Goal: Find specific page/section: Find specific page/section

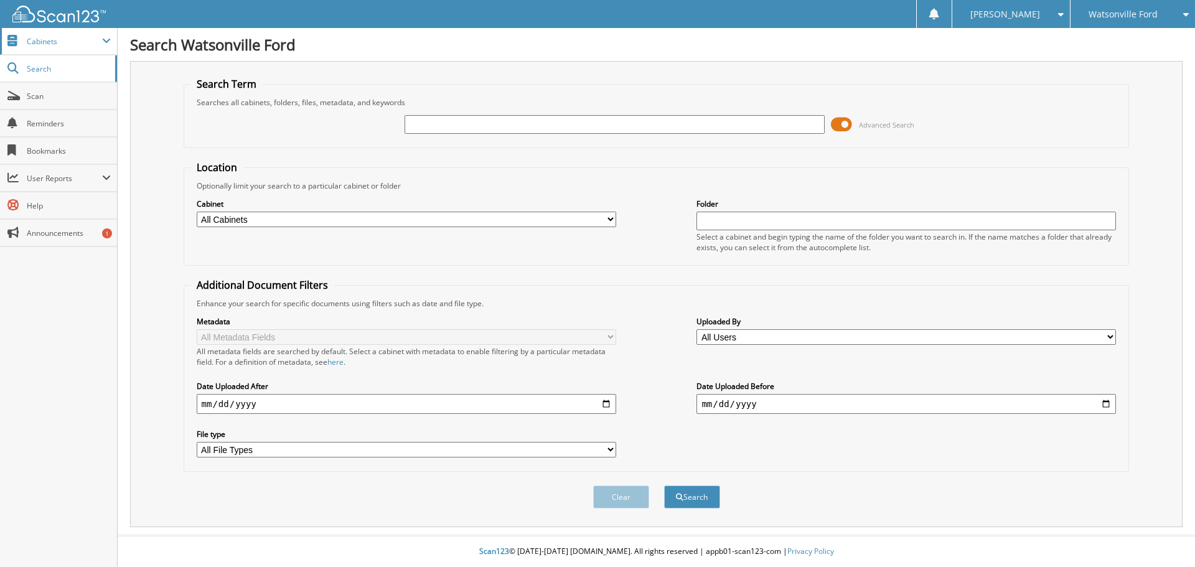
click at [49, 49] on span "Cabinets" at bounding box center [58, 41] width 117 height 27
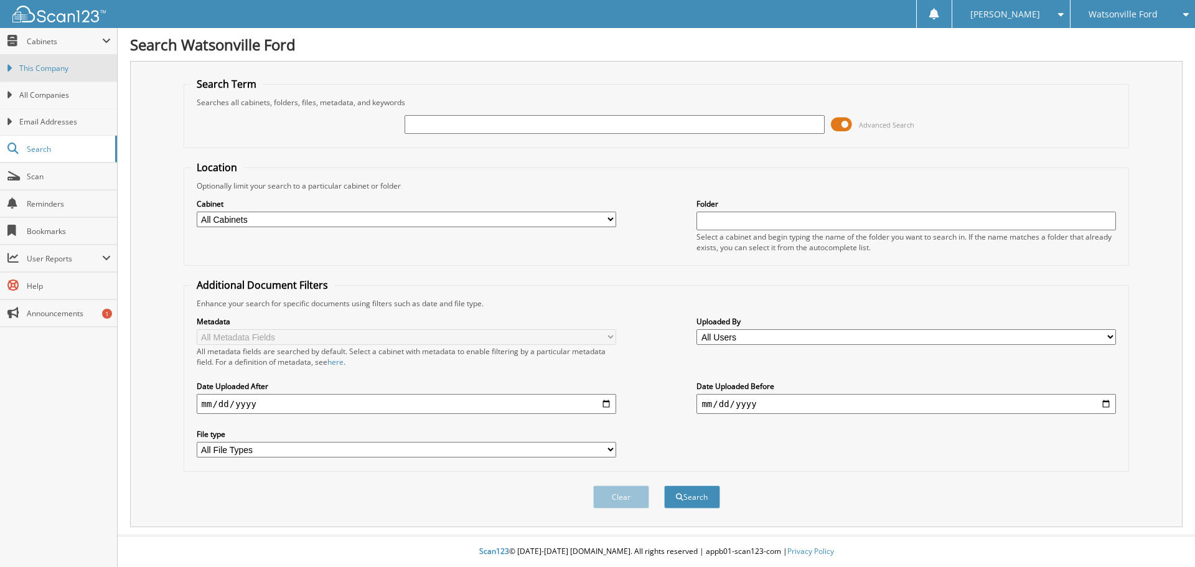
click at [45, 71] on span "This Company" at bounding box center [64, 68] width 91 height 11
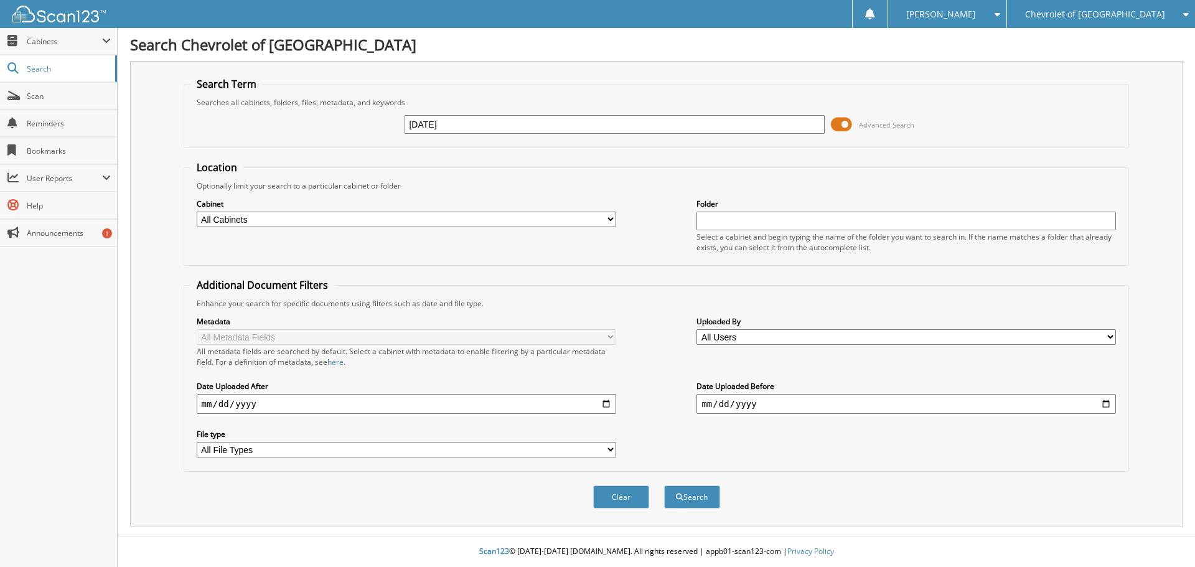
type input "[DATE]"
click at [664, 485] on button "Search" at bounding box center [692, 496] width 56 height 23
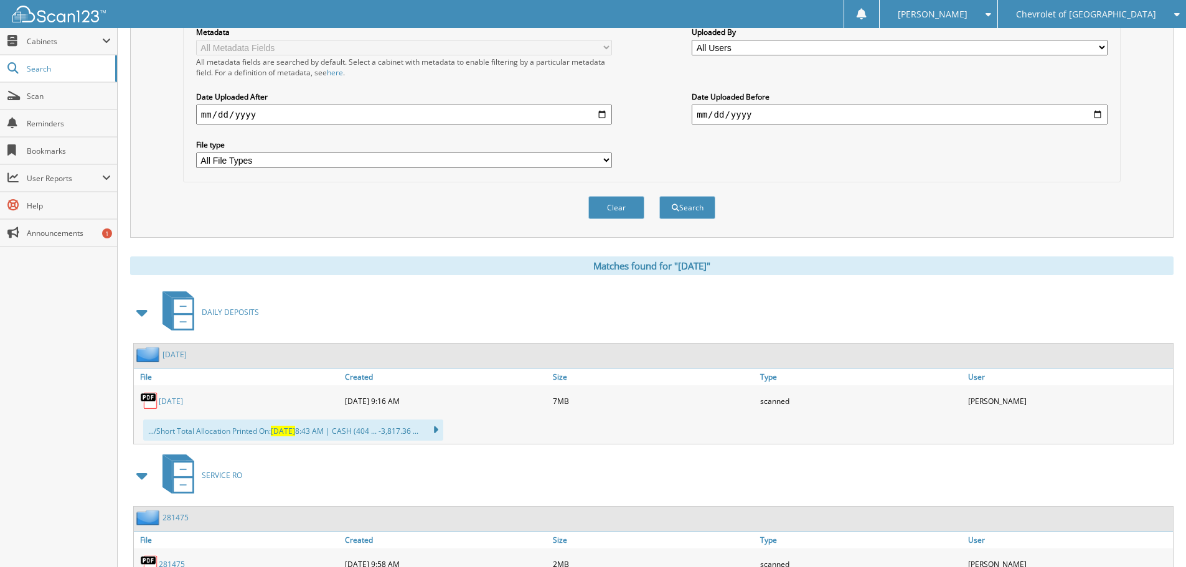
scroll to position [311, 0]
